Goal: Task Accomplishment & Management: Complete application form

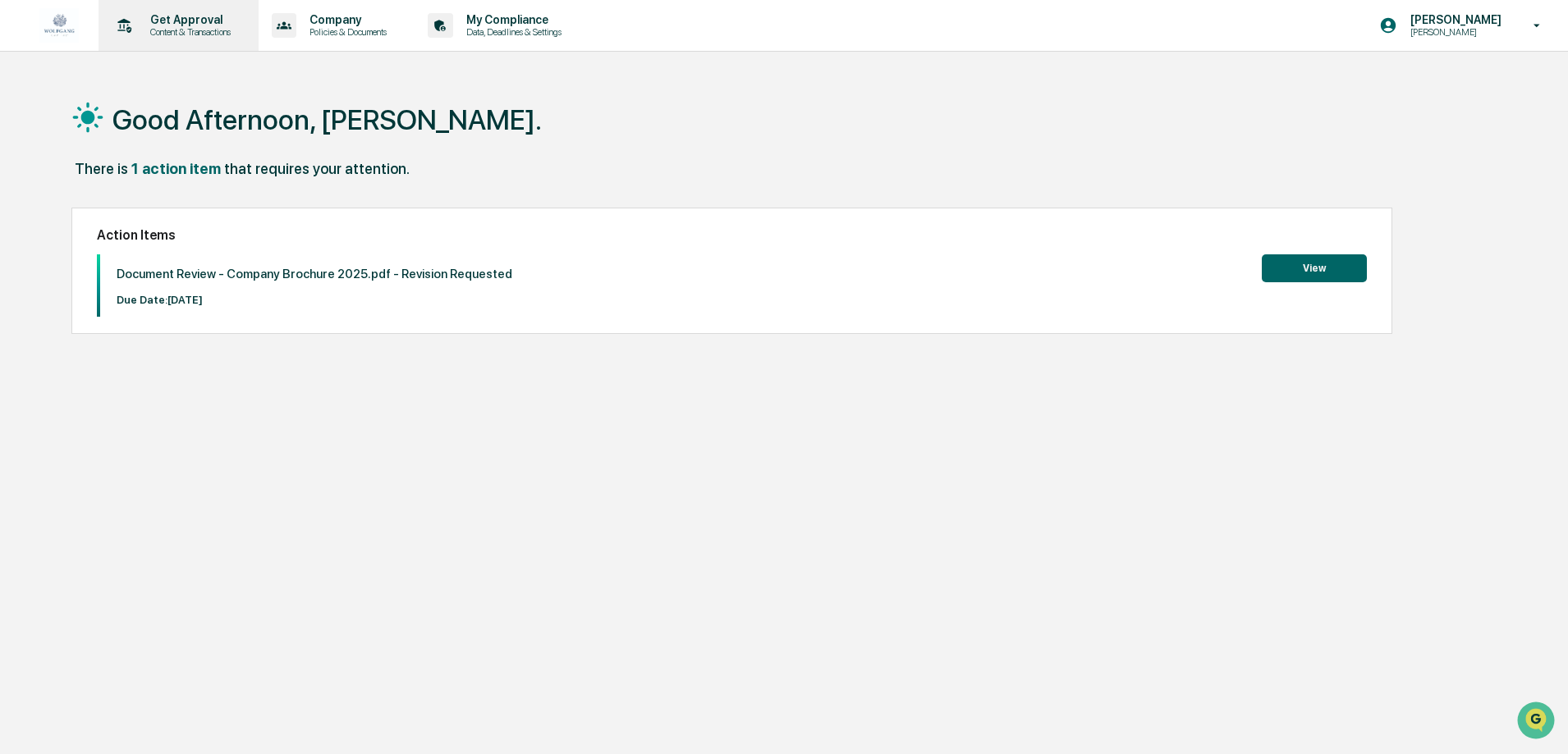
click at [191, 27] on p "Content & Transactions" at bounding box center [188, 32] width 102 height 12
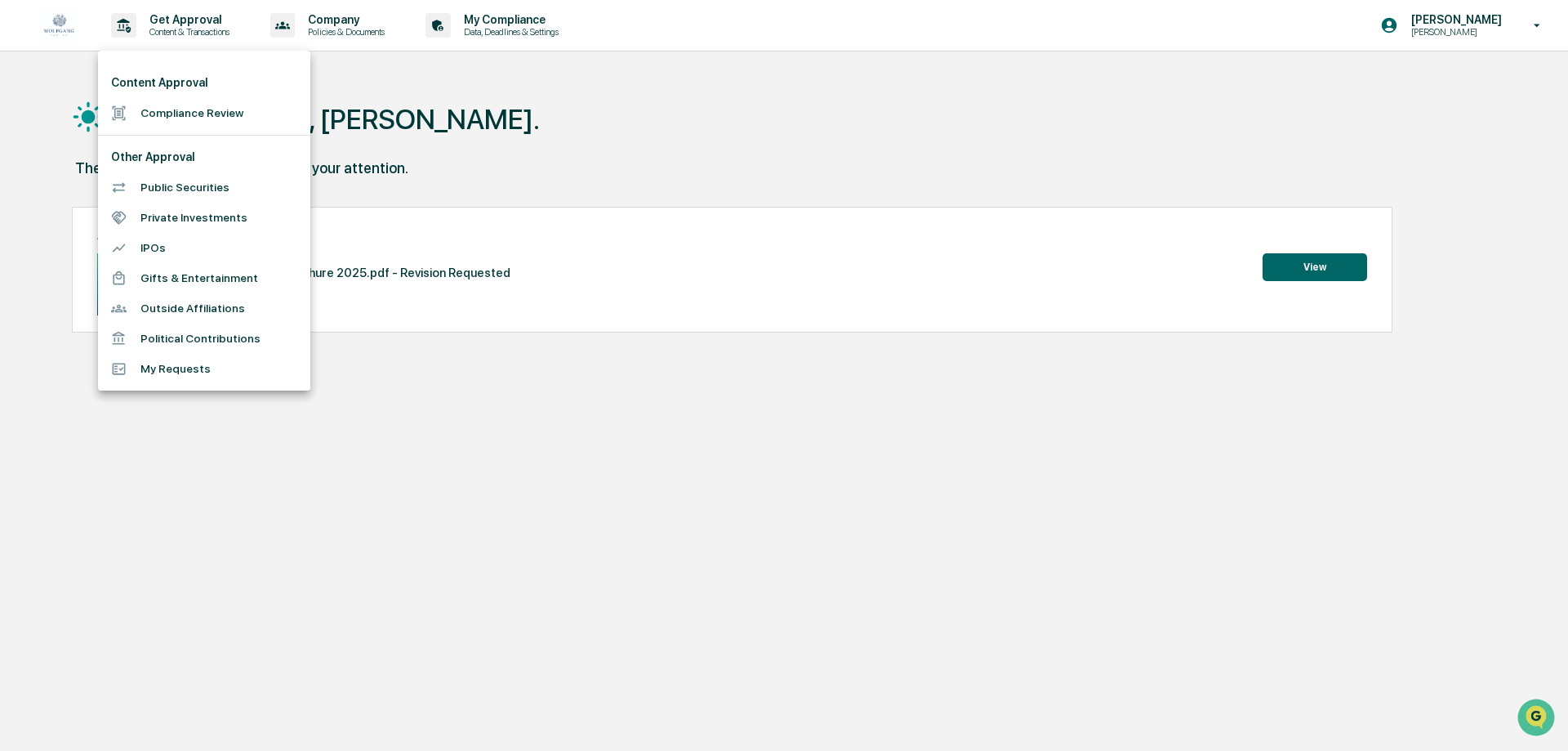
click at [218, 122] on li "Compliance Review" at bounding box center [203, 112] width 212 height 30
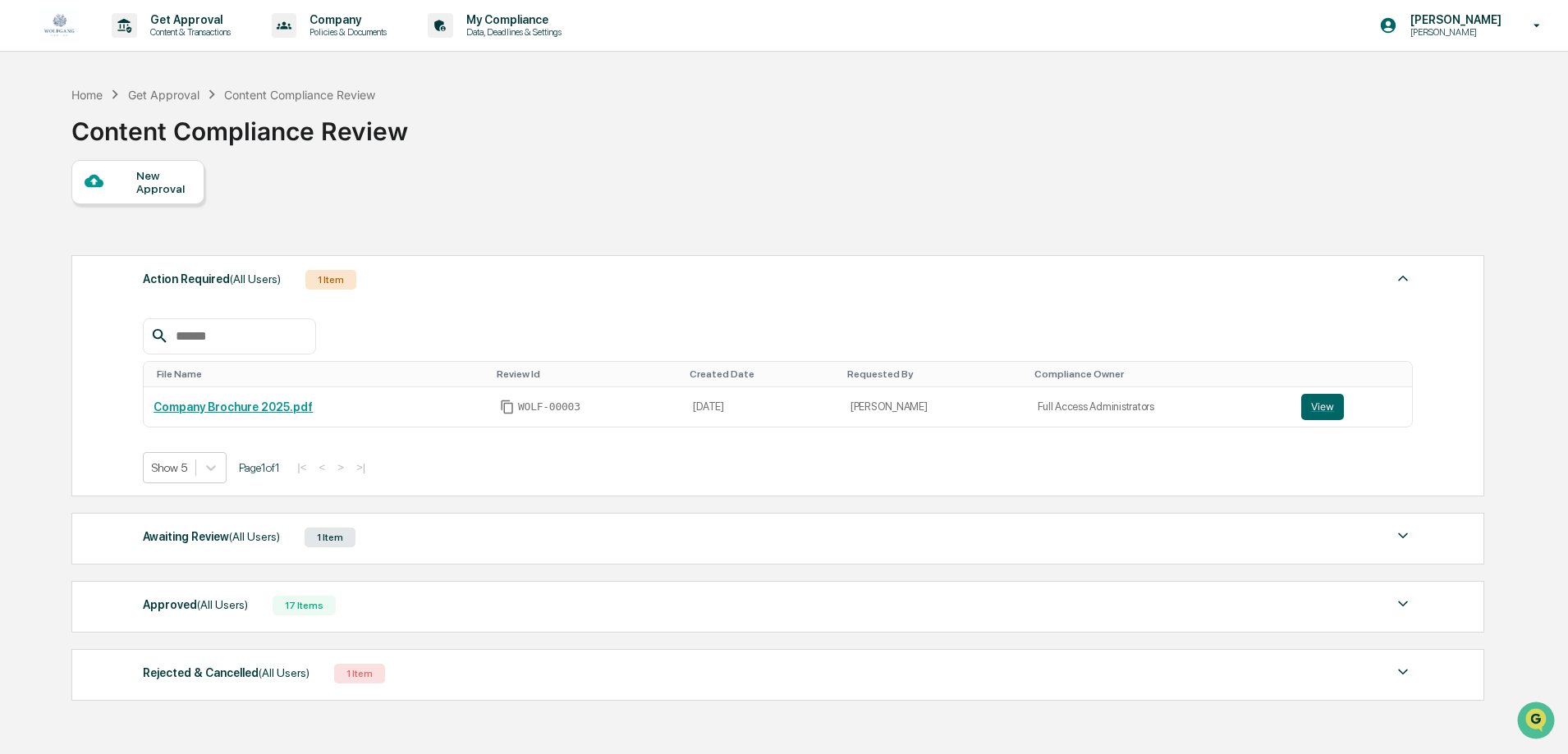
click at [175, 196] on div "New Approval" at bounding box center [137, 182] width 133 height 45
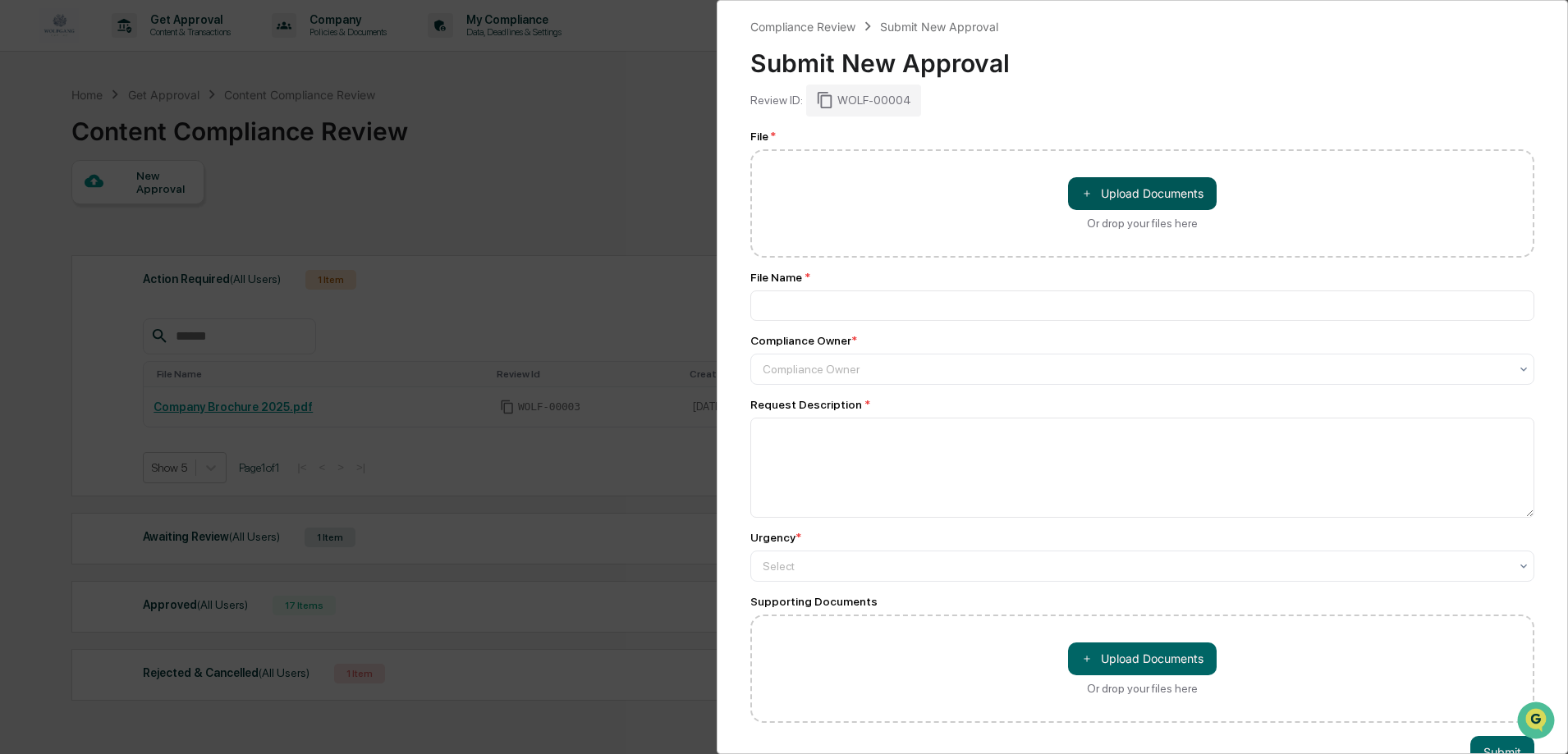
click at [1156, 180] on button "＋ Upload Documents" at bounding box center [1142, 194] width 149 height 33
type input "**********"
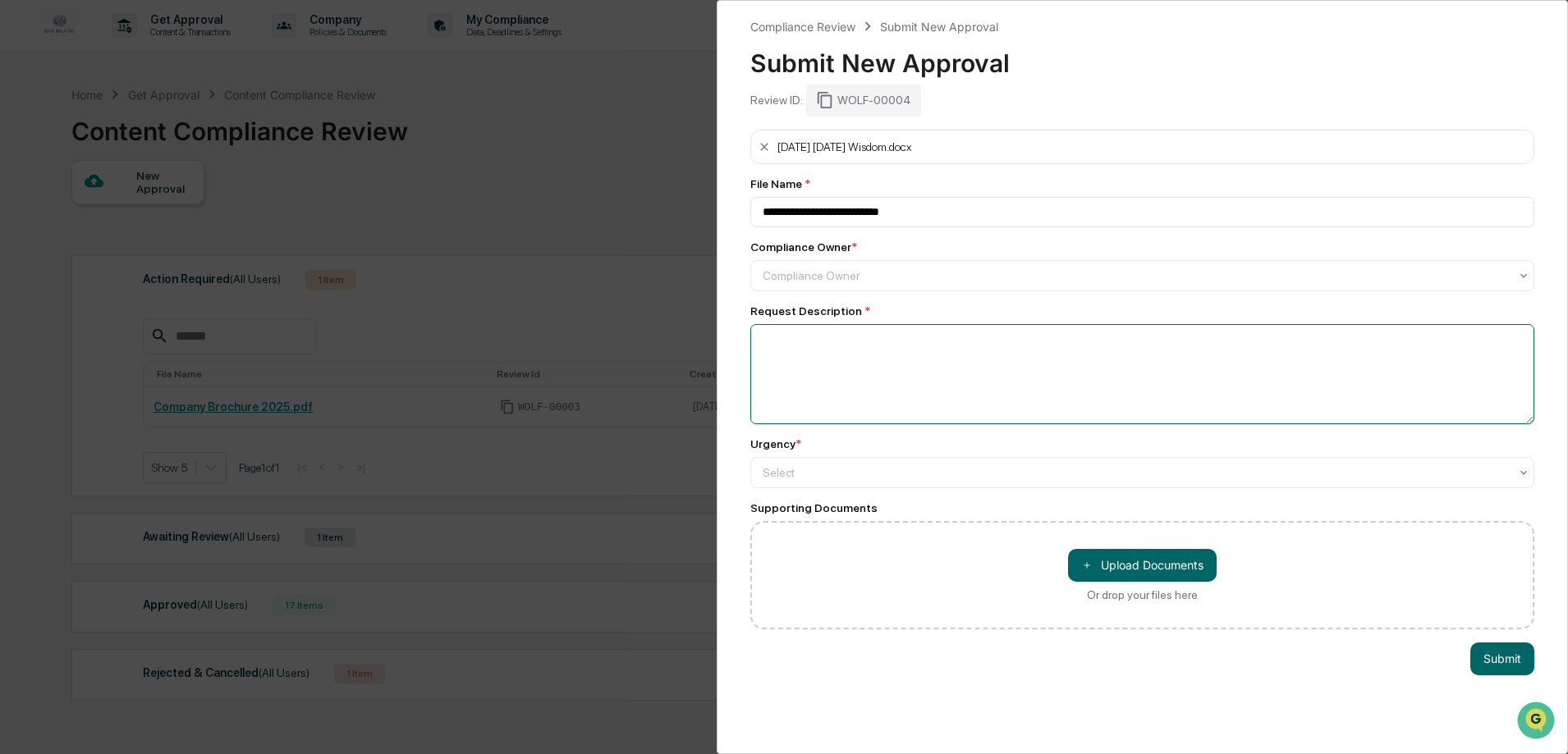
click at [882, 353] on textarea at bounding box center [1142, 374] width 784 height 100
type textarea "**********"
click at [940, 467] on div at bounding box center [1135, 472] width 747 height 17
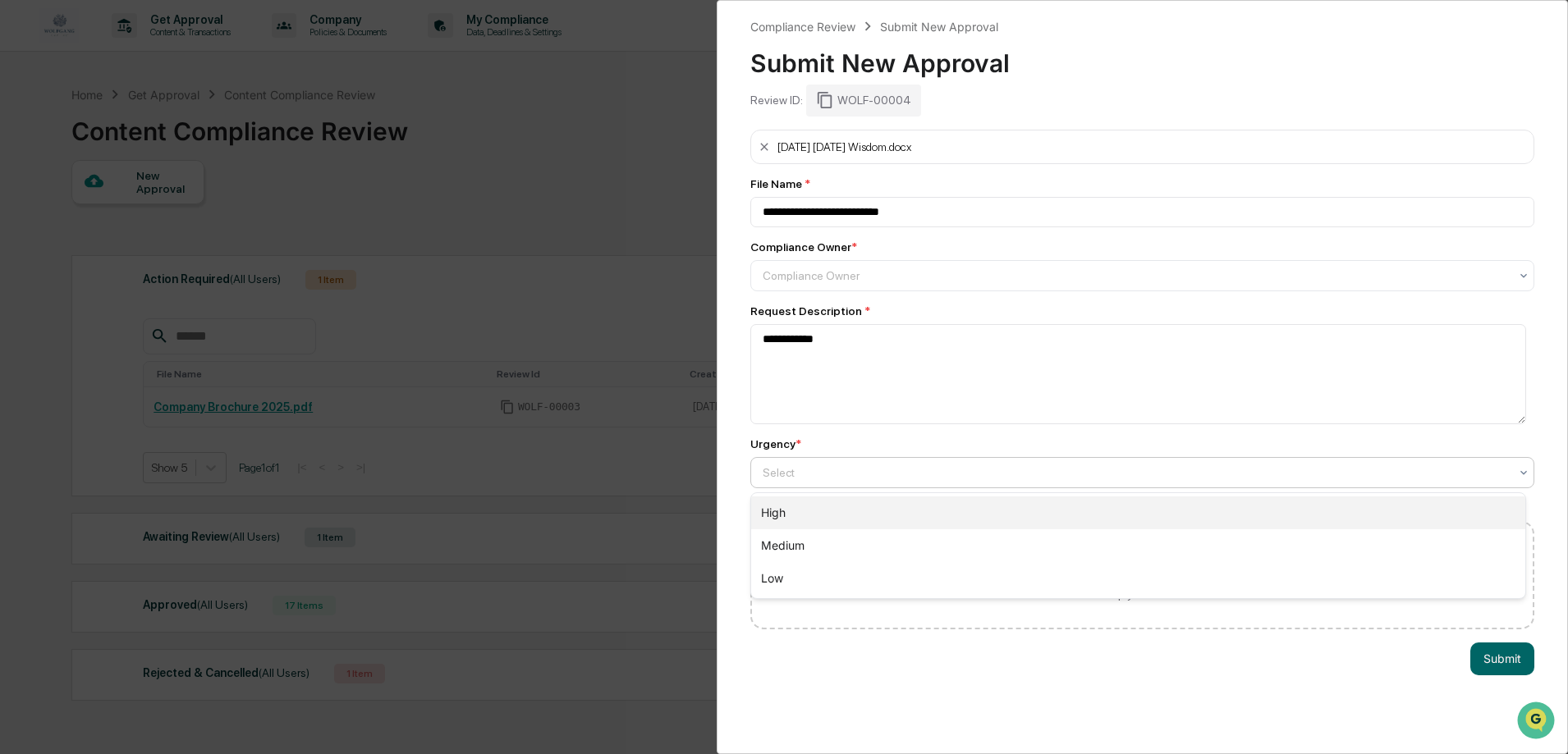
click at [850, 506] on div "High" at bounding box center [1138, 513] width 774 height 33
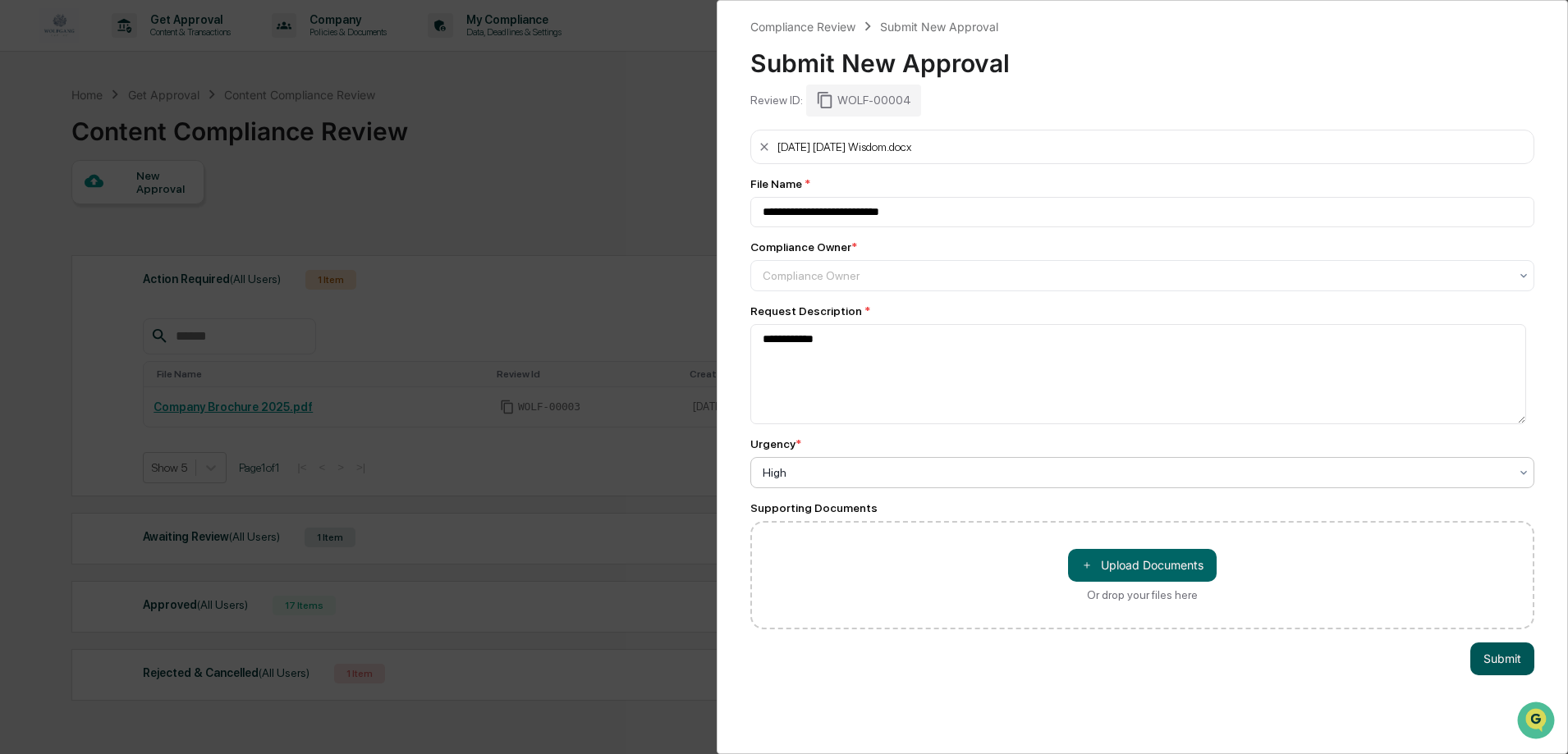
click at [1492, 668] on button "Submit" at bounding box center [1502, 659] width 64 height 33
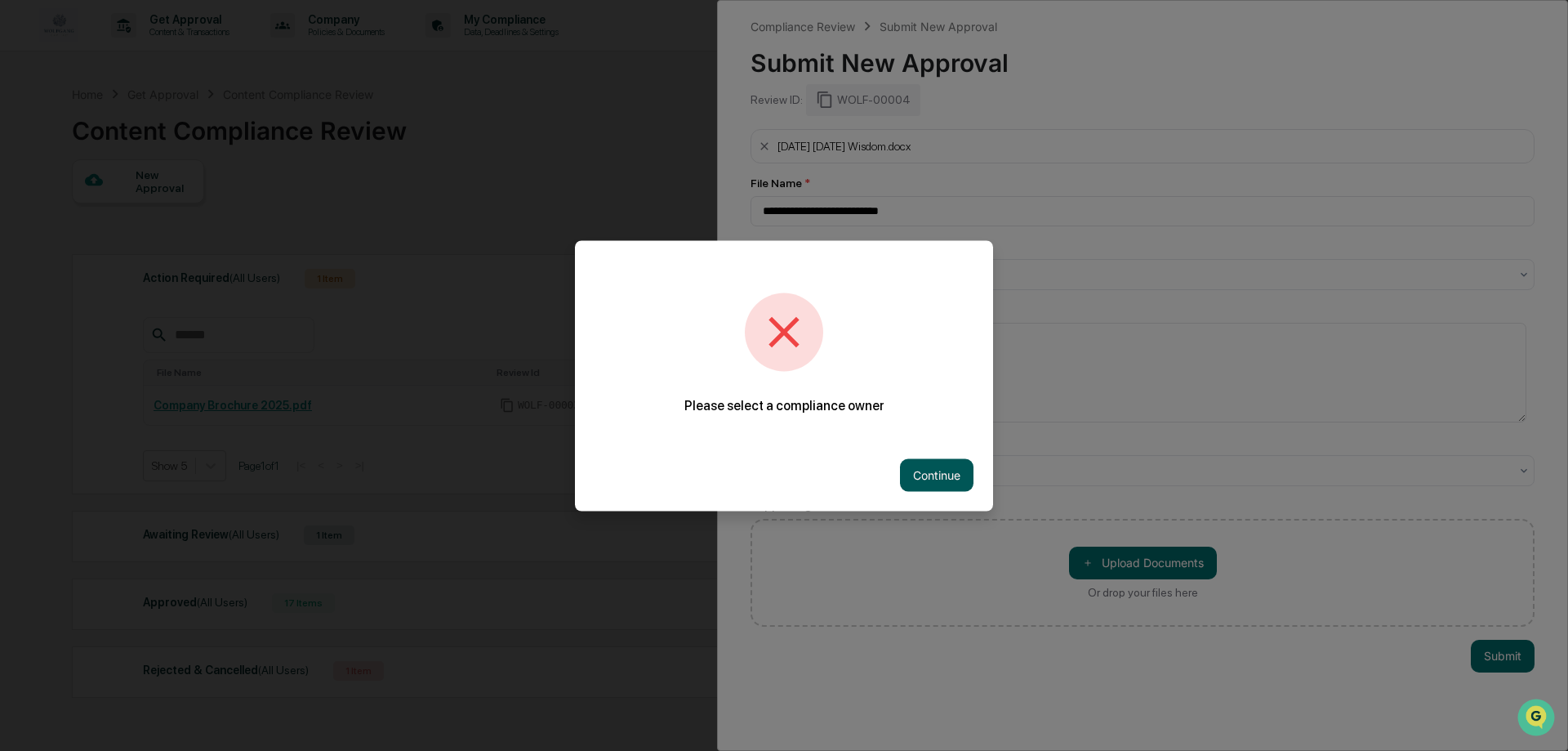
click at [936, 469] on button "Continue" at bounding box center [937, 475] width 74 height 33
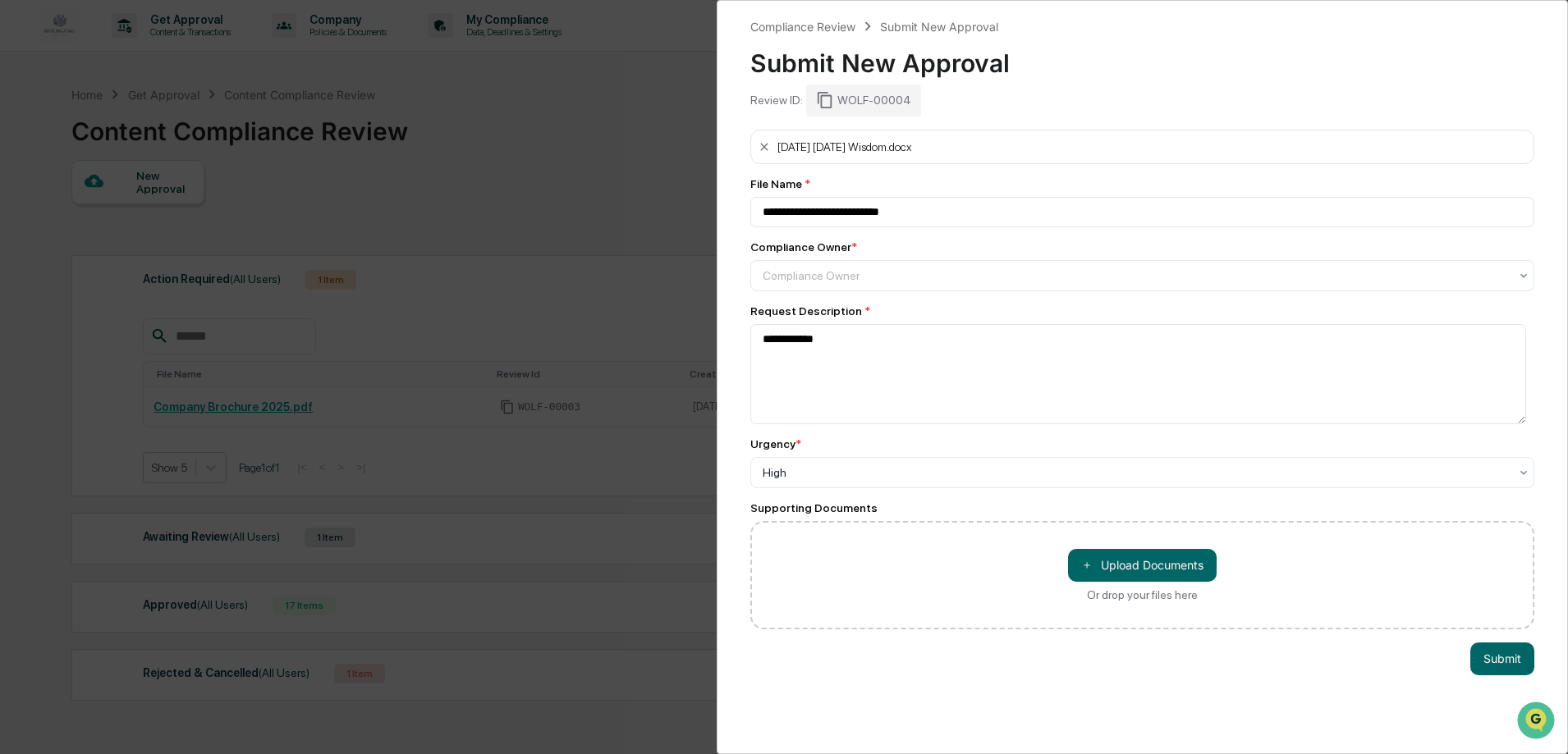
click at [872, 186] on div "File Name *" at bounding box center [1142, 183] width 784 height 13
click at [876, 149] on div "[DATE] [DATE] Wisdom.docx" at bounding box center [844, 146] width 133 height 13
click at [919, 214] on input "**********" at bounding box center [1142, 211] width 784 height 30
click at [904, 276] on div at bounding box center [1135, 275] width 747 height 17
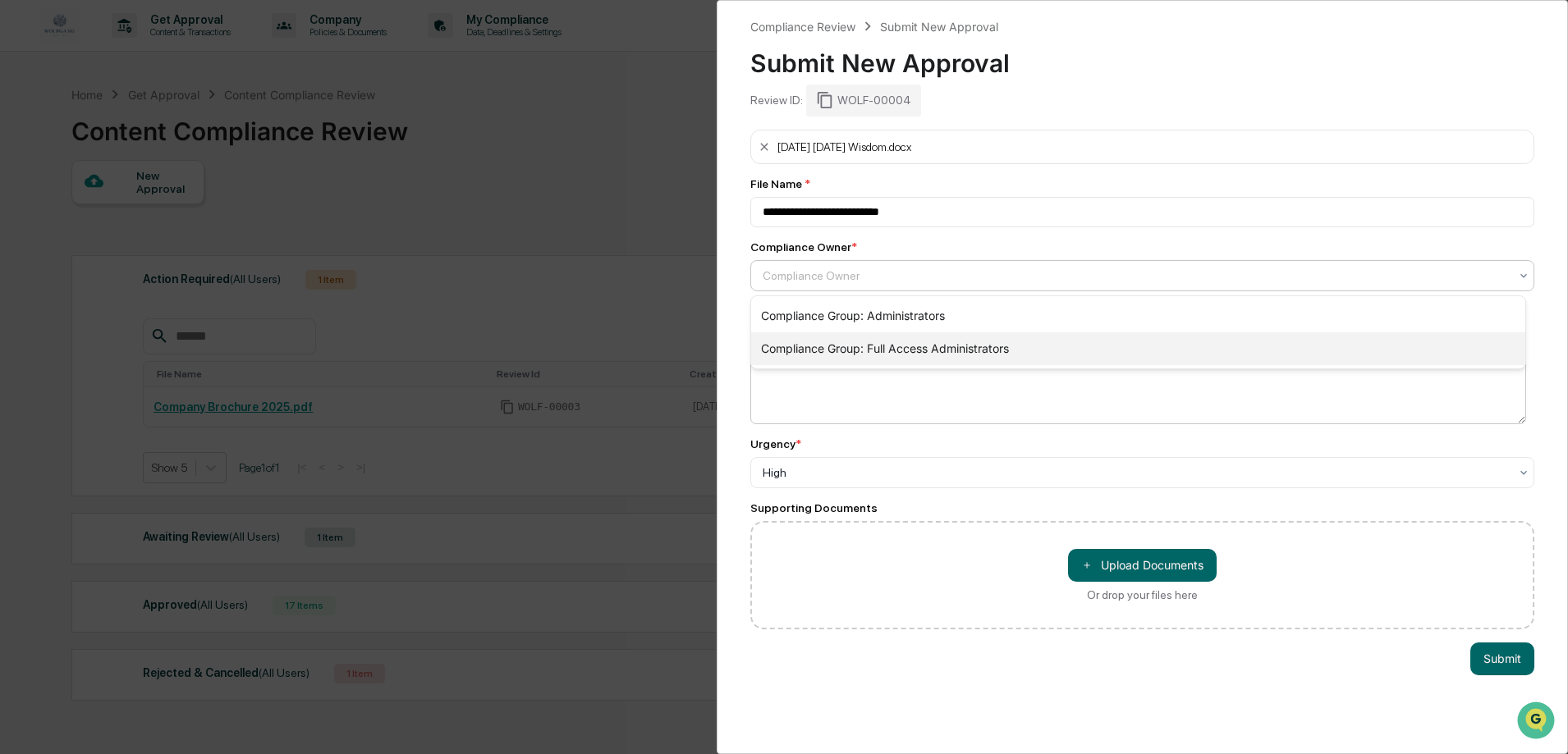
drag, startPoint x: 869, startPoint y: 351, endPoint x: 944, endPoint y: 364, distance: 76.1
click at [869, 350] on div "Compliance Group: Full Access Administrators" at bounding box center [1138, 349] width 774 height 33
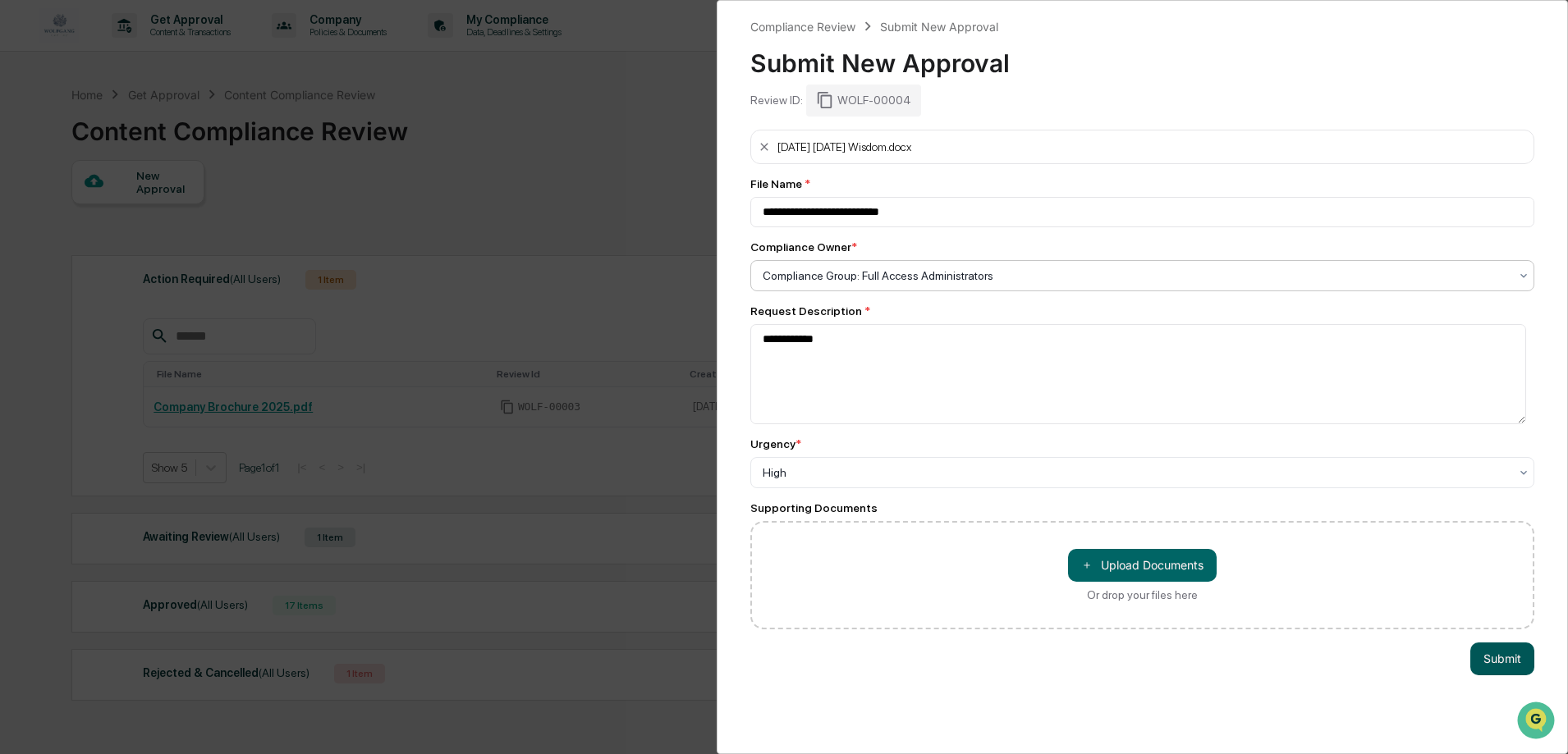
click at [1501, 656] on button "Submit" at bounding box center [1502, 659] width 64 height 33
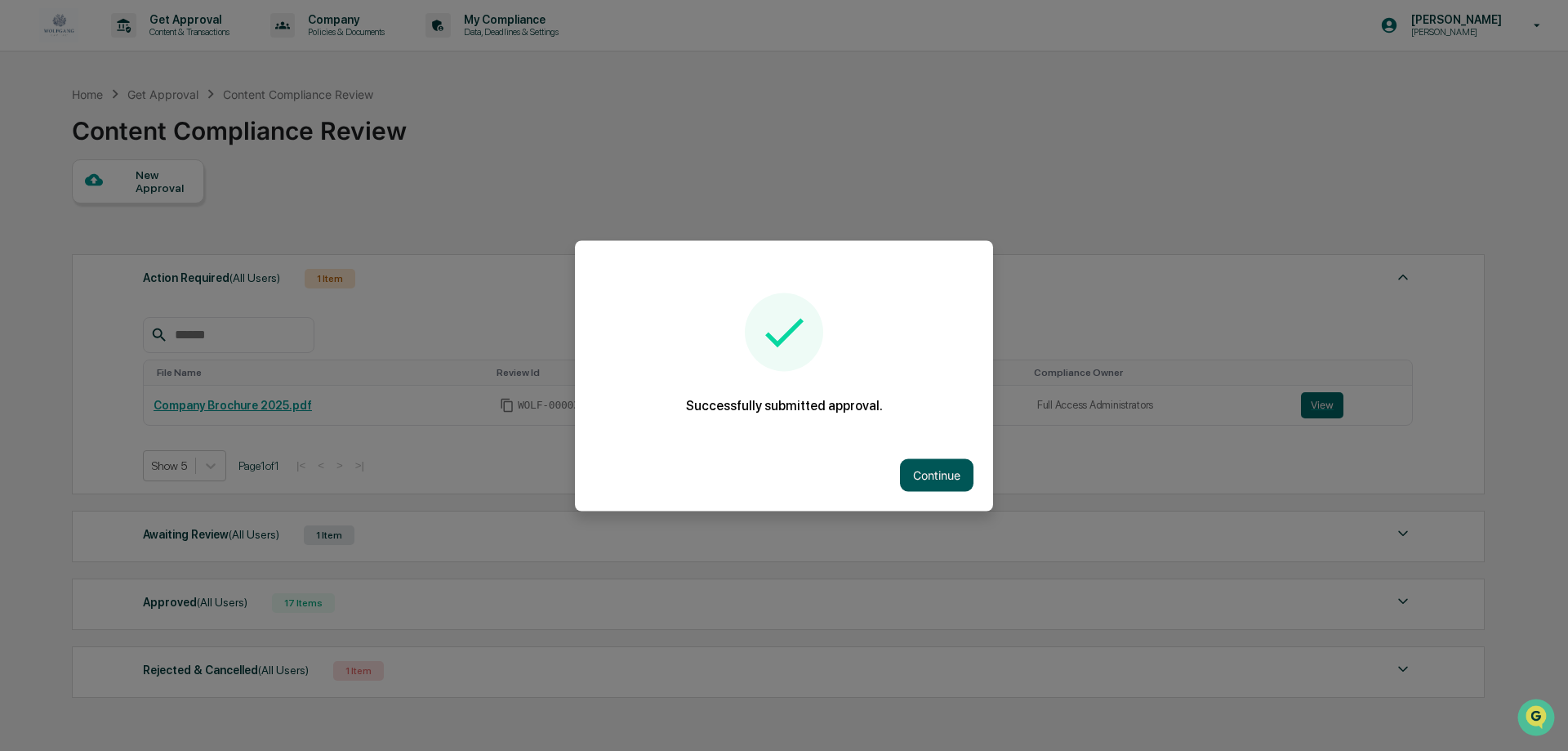
click at [939, 480] on button "Continue" at bounding box center [937, 475] width 74 height 33
